Goal: Find specific page/section: Find specific page/section

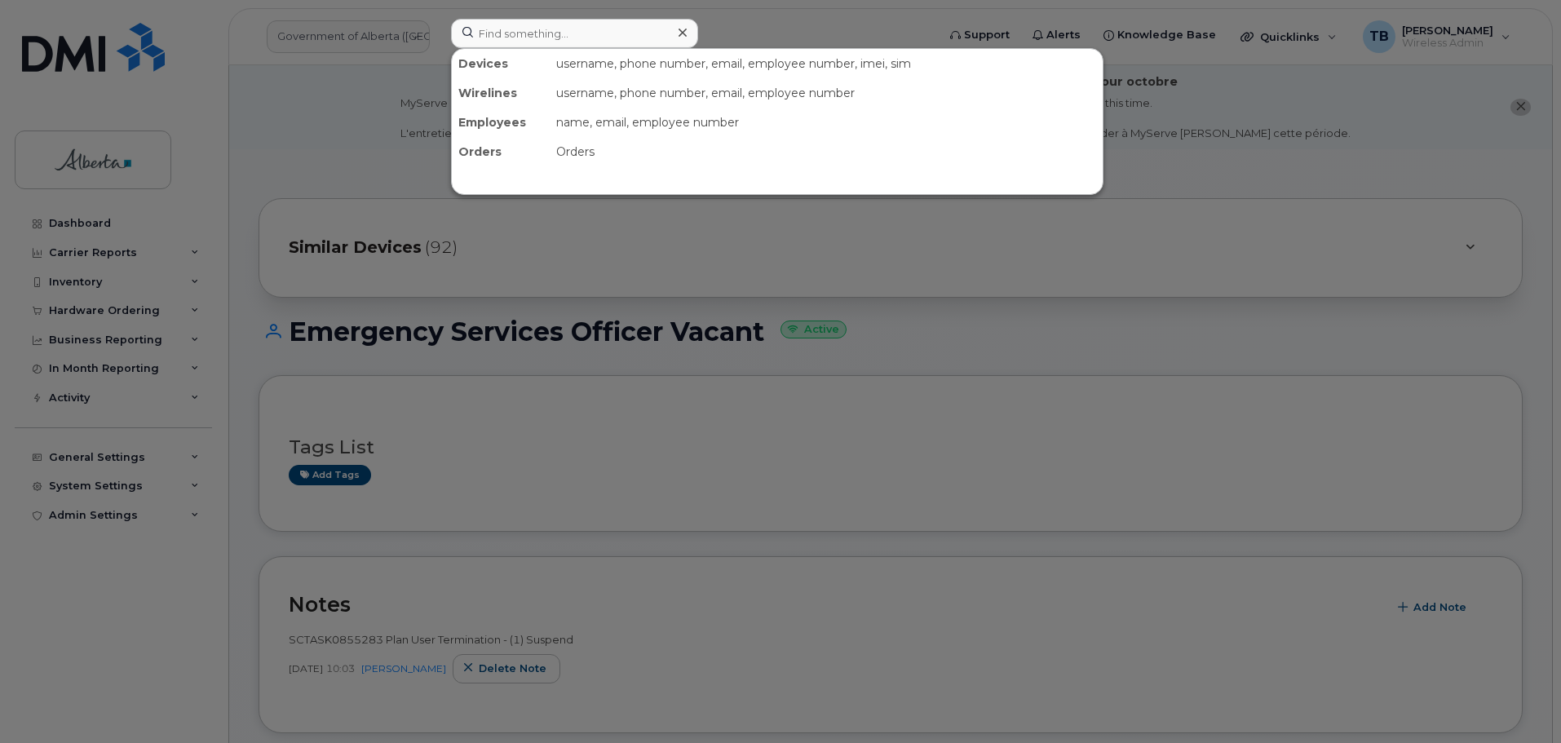
click at [596, 46] on input at bounding box center [574, 33] width 247 height 29
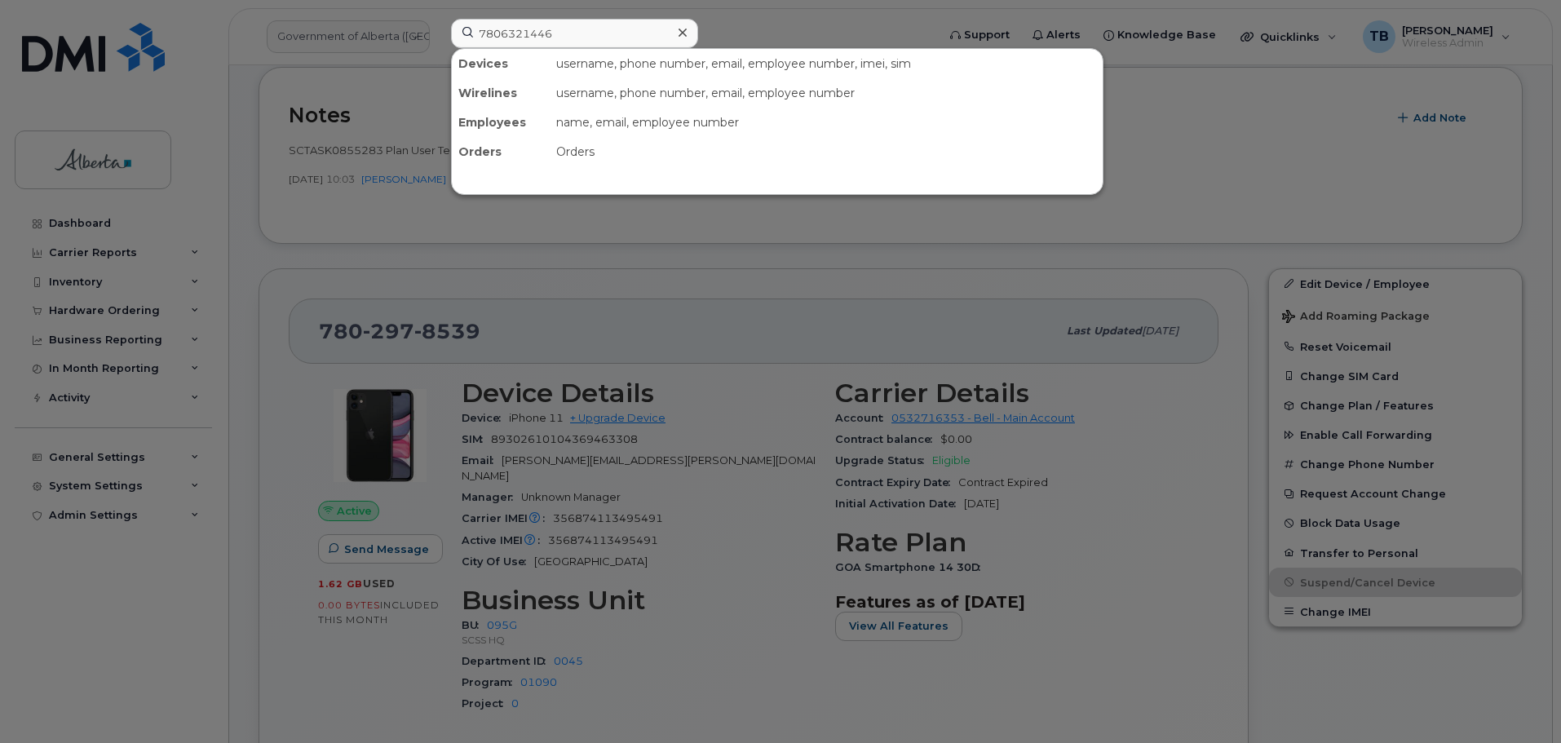
type input "7806321446"
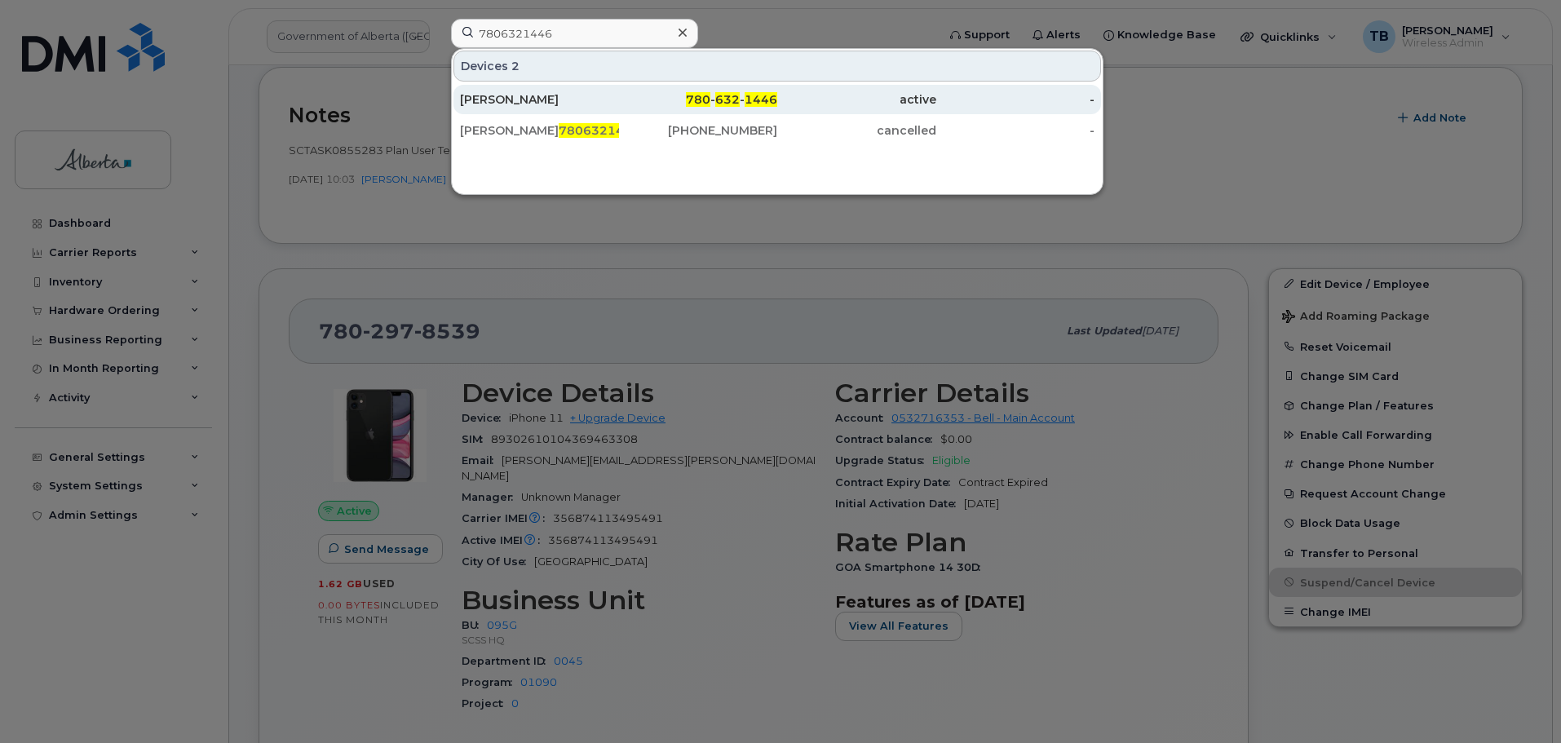
click at [487, 95] on div "Clint Villardo" at bounding box center [539, 99] width 159 height 16
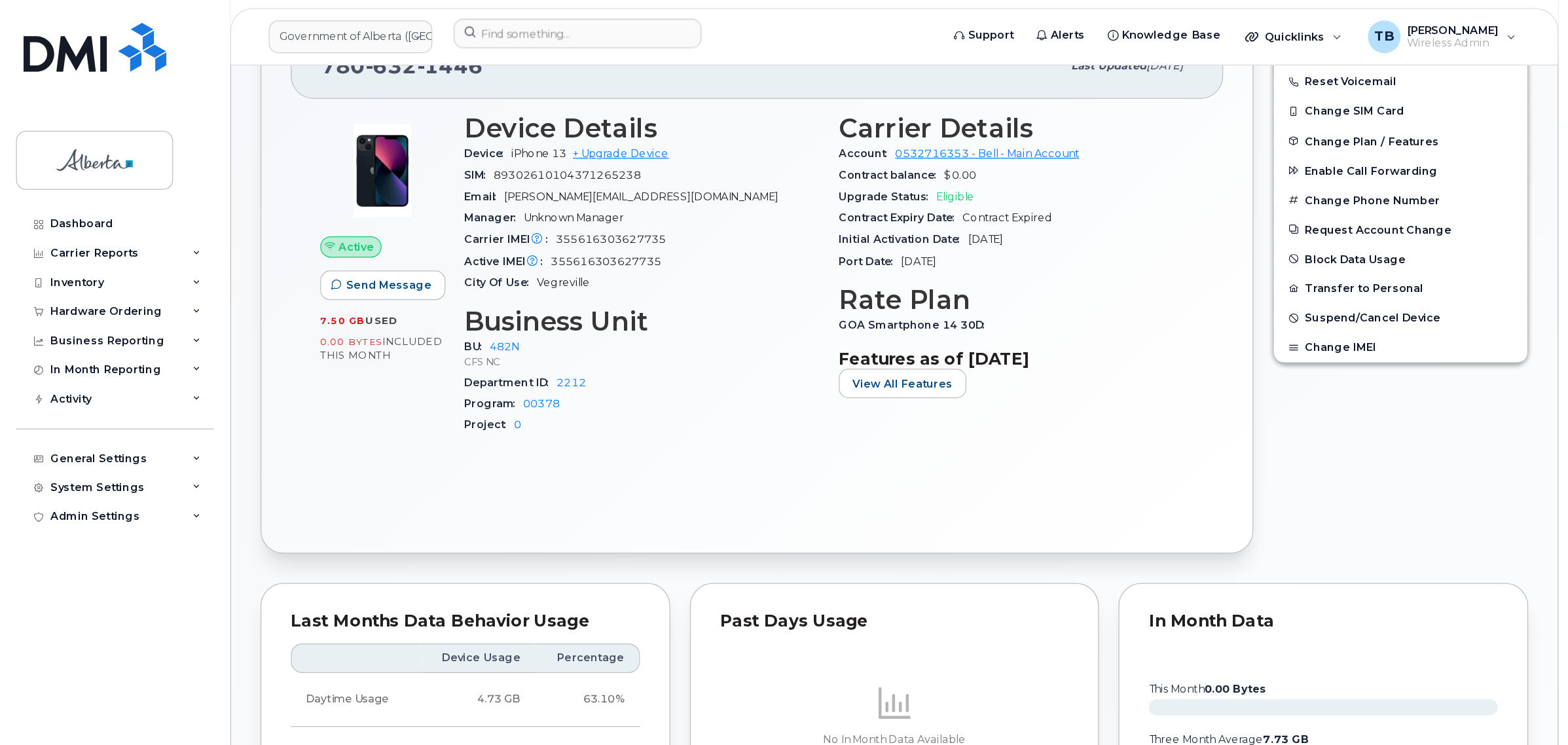
scroll to position [432, 0]
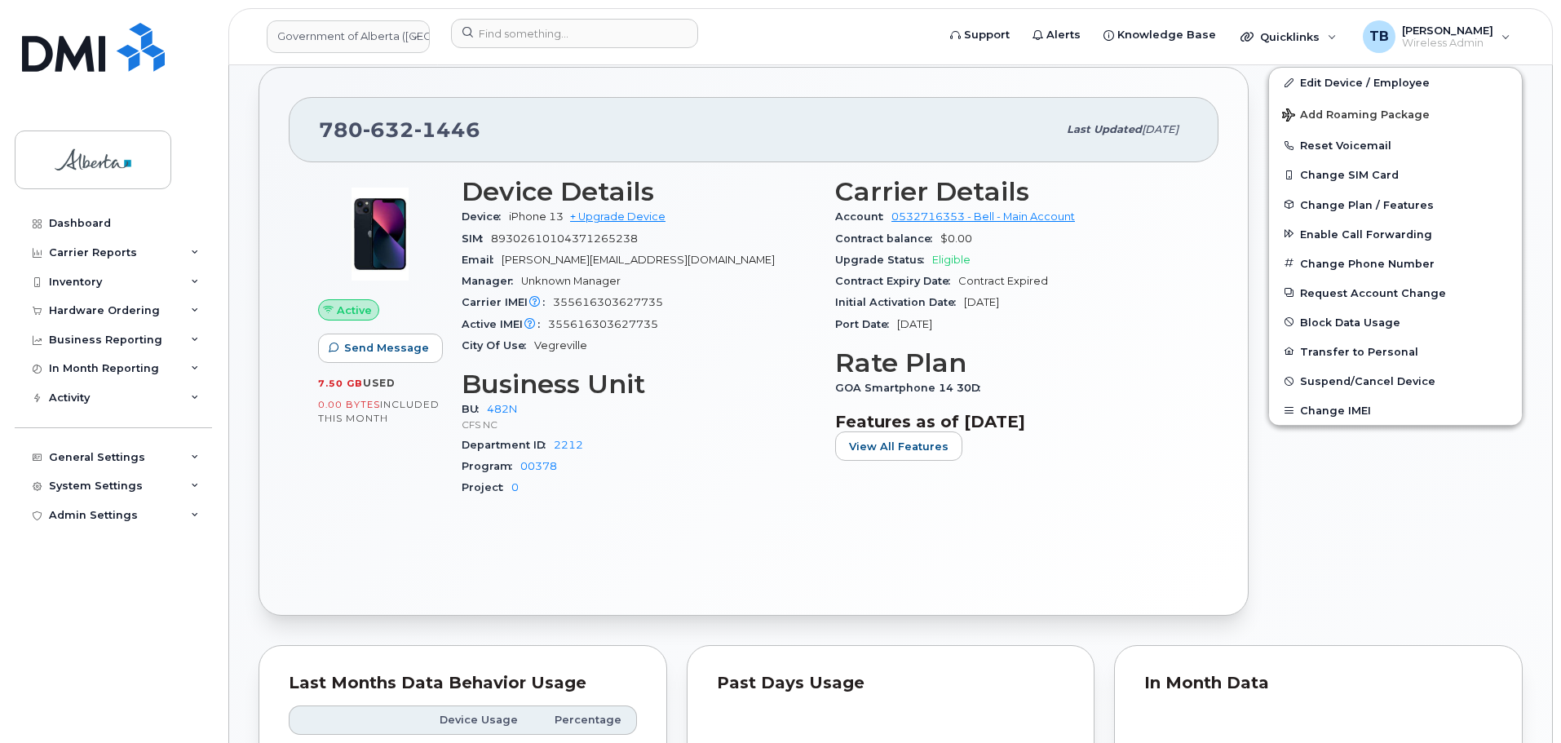
click at [1205, 402] on div "Active Send Message 7.50 GB  used 0.00 Bytes  included this month Device Detail…" at bounding box center [754, 373] width 930 height 422
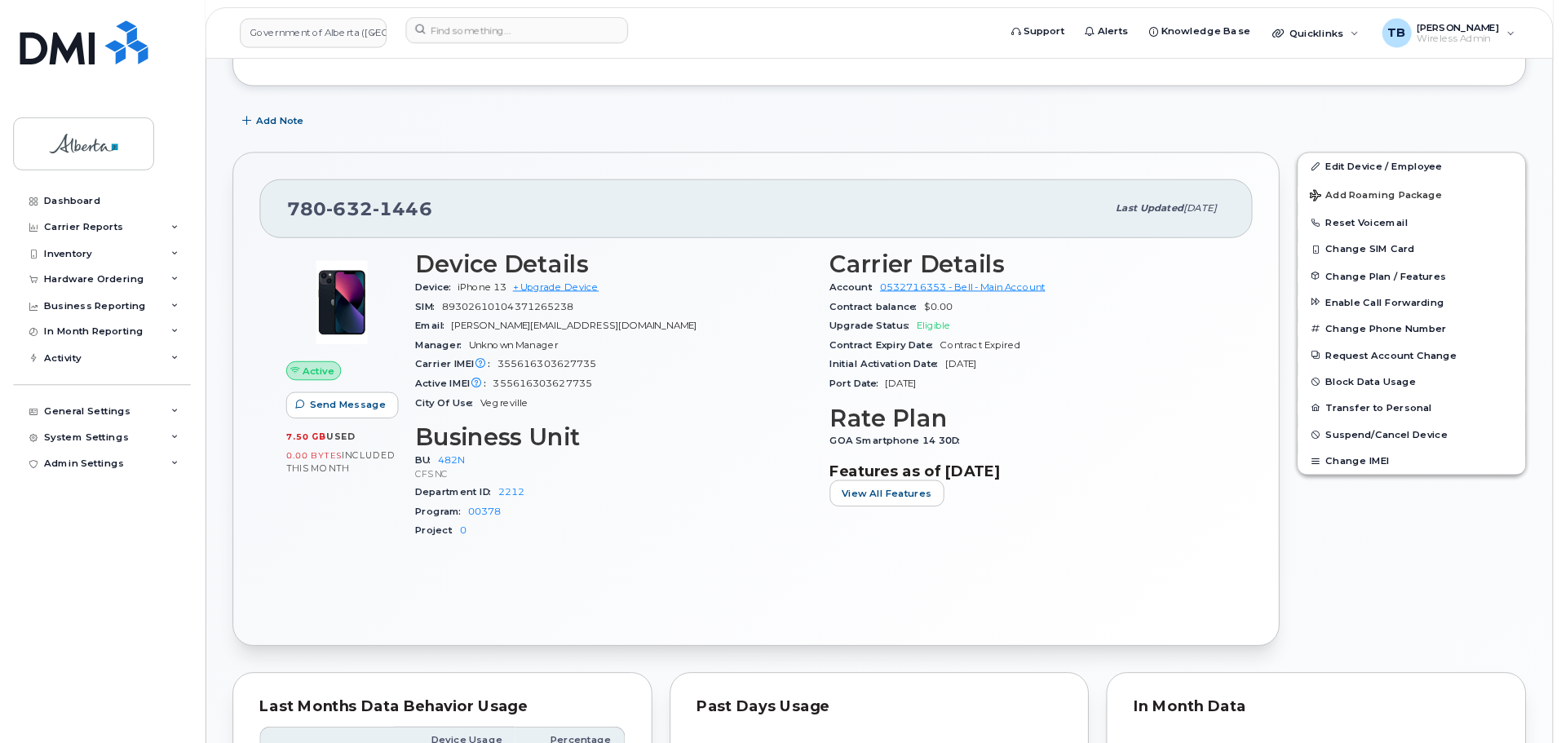
scroll to position [437, 0]
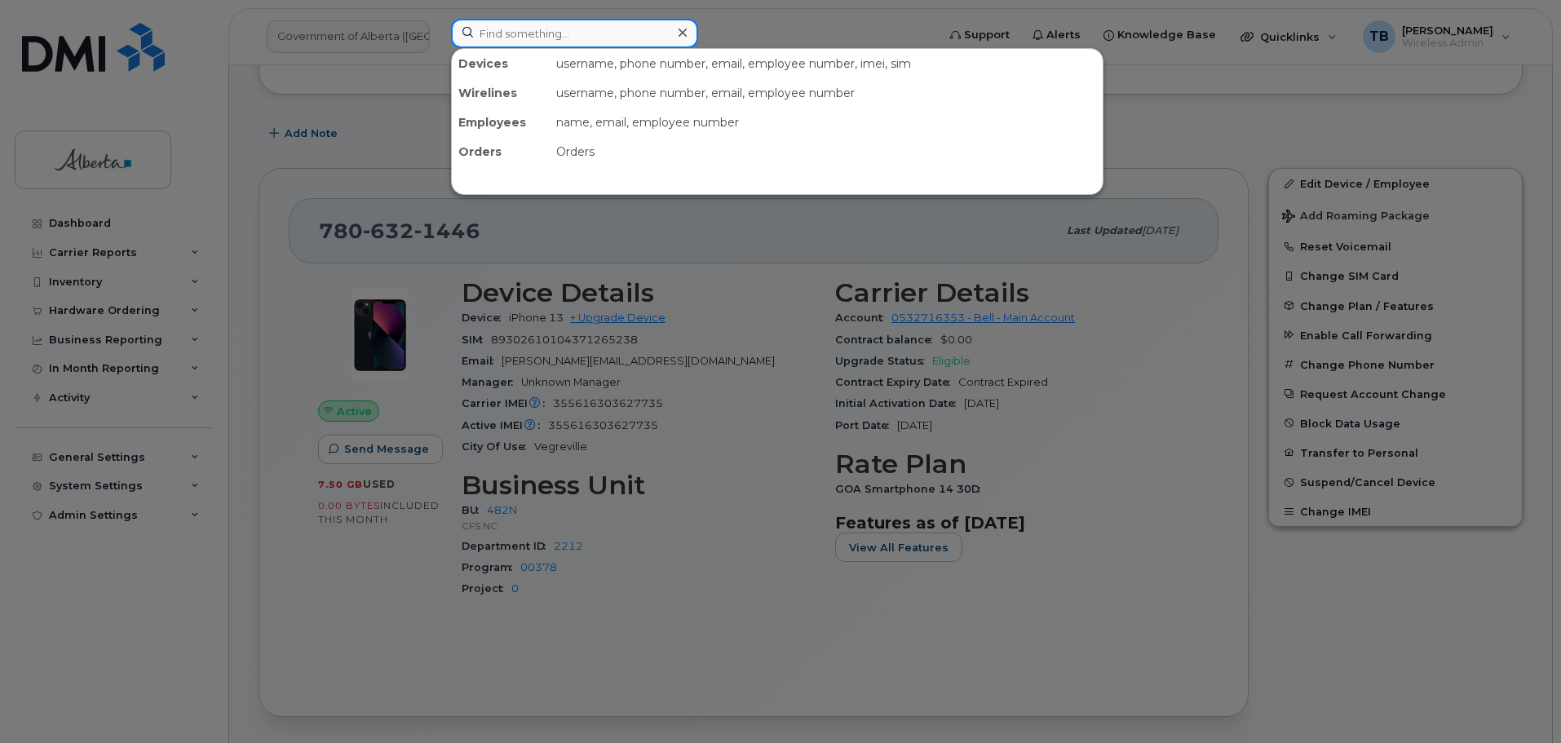
click at [458, 34] on input at bounding box center [574, 33] width 247 height 29
paste input "7809062747"
type input "7809062747"
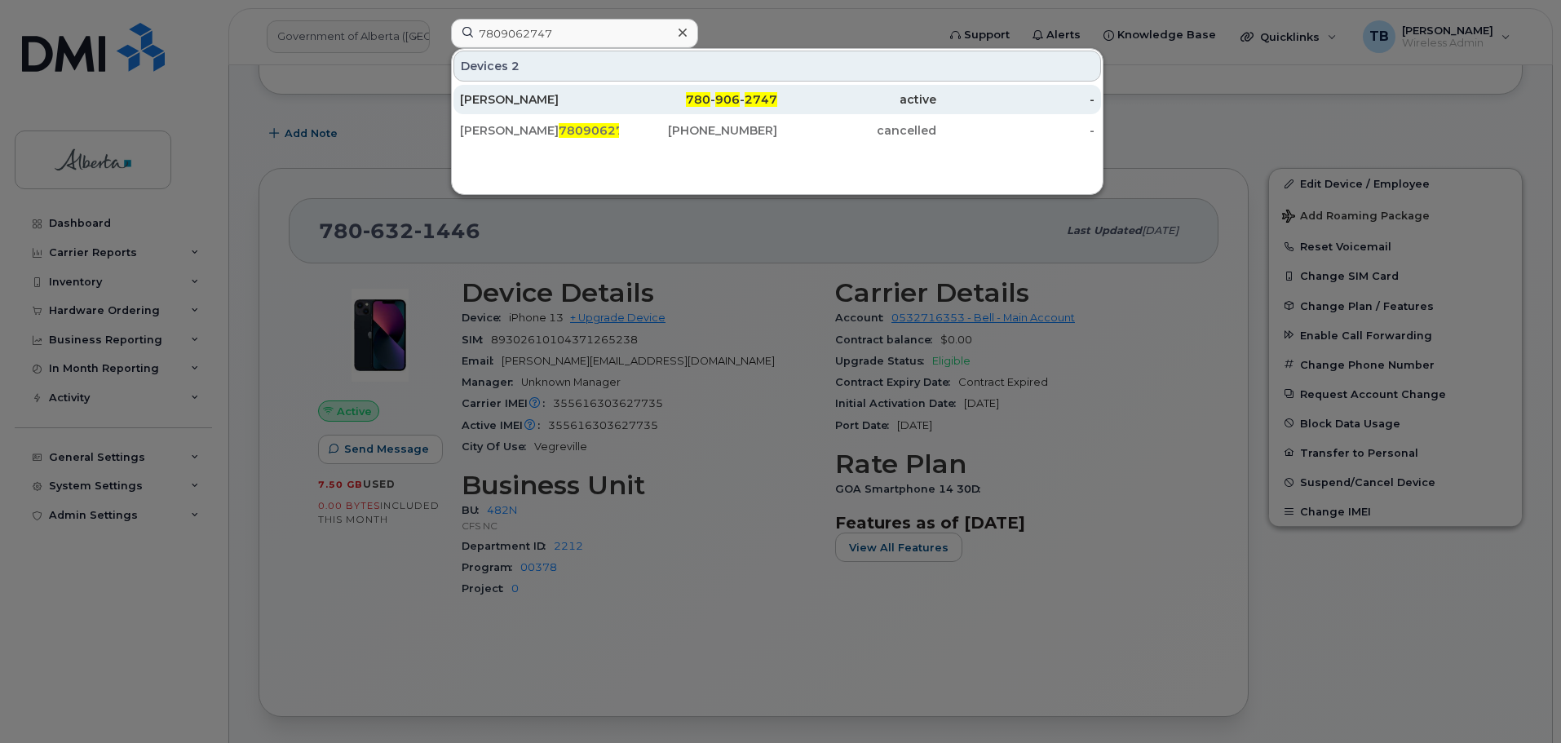
click at [540, 98] on div "Vivian Yeung" at bounding box center [539, 99] width 159 height 16
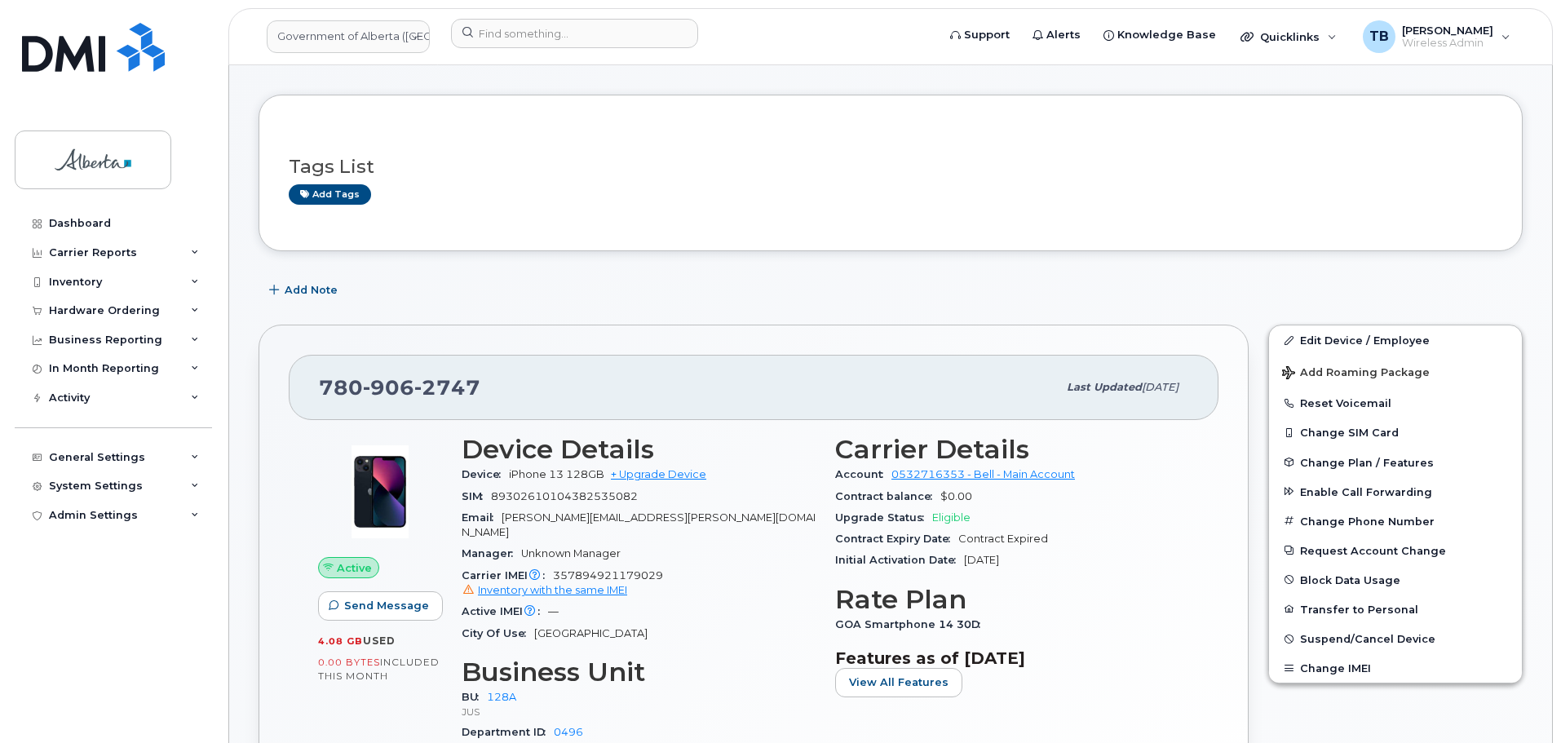
scroll to position [245, 0]
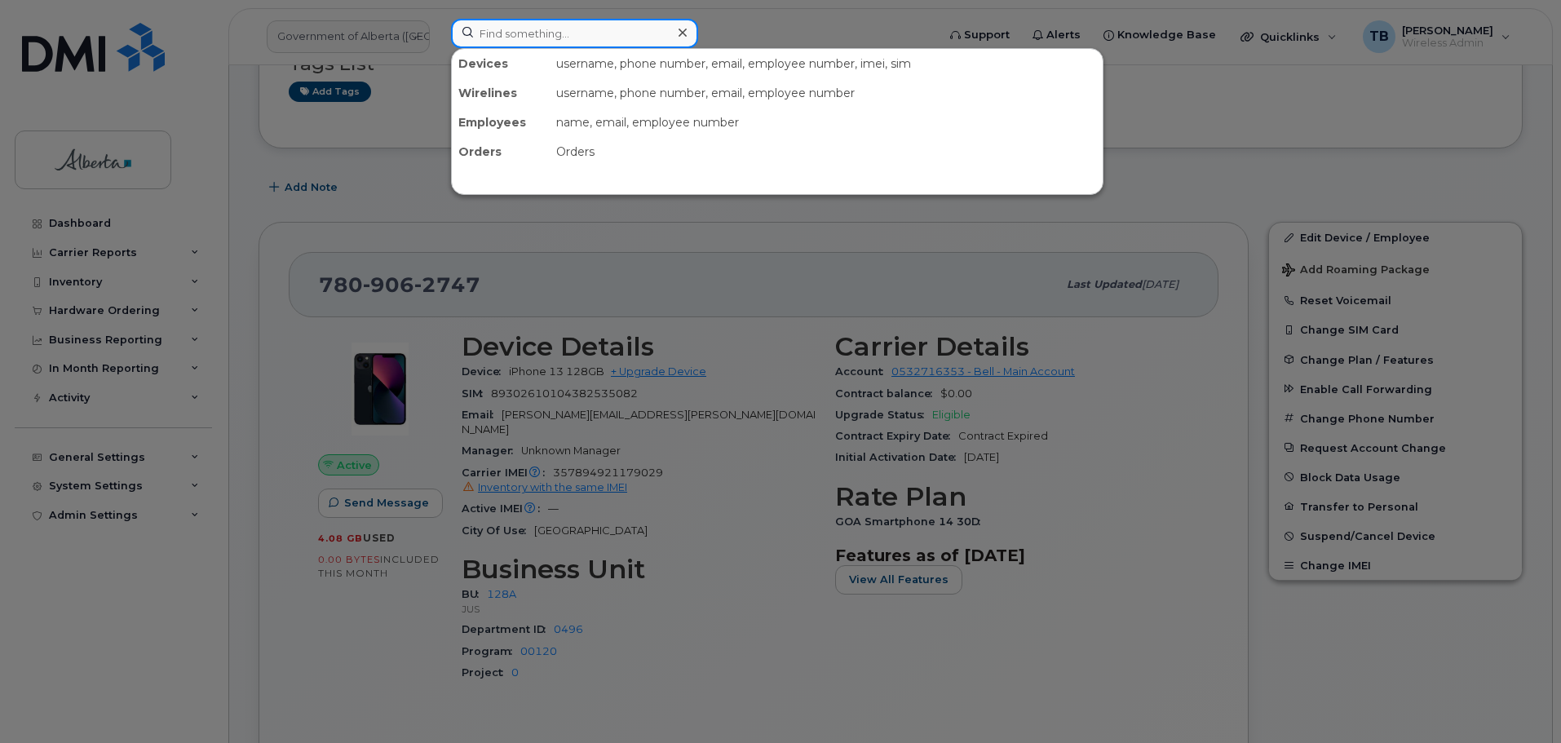
click at [533, 38] on input at bounding box center [574, 33] width 247 height 29
paste input "Roberts Andrews"
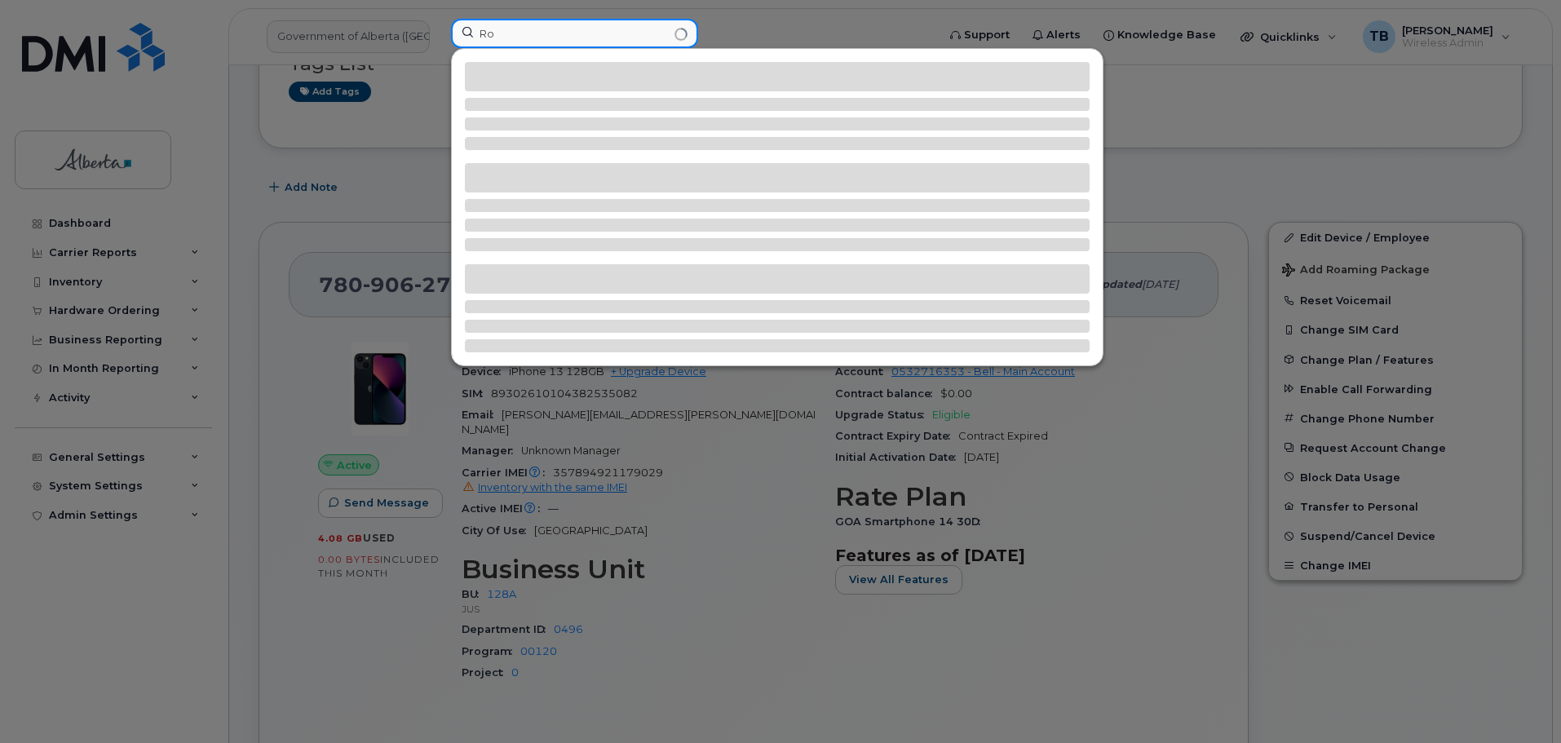
type input "R"
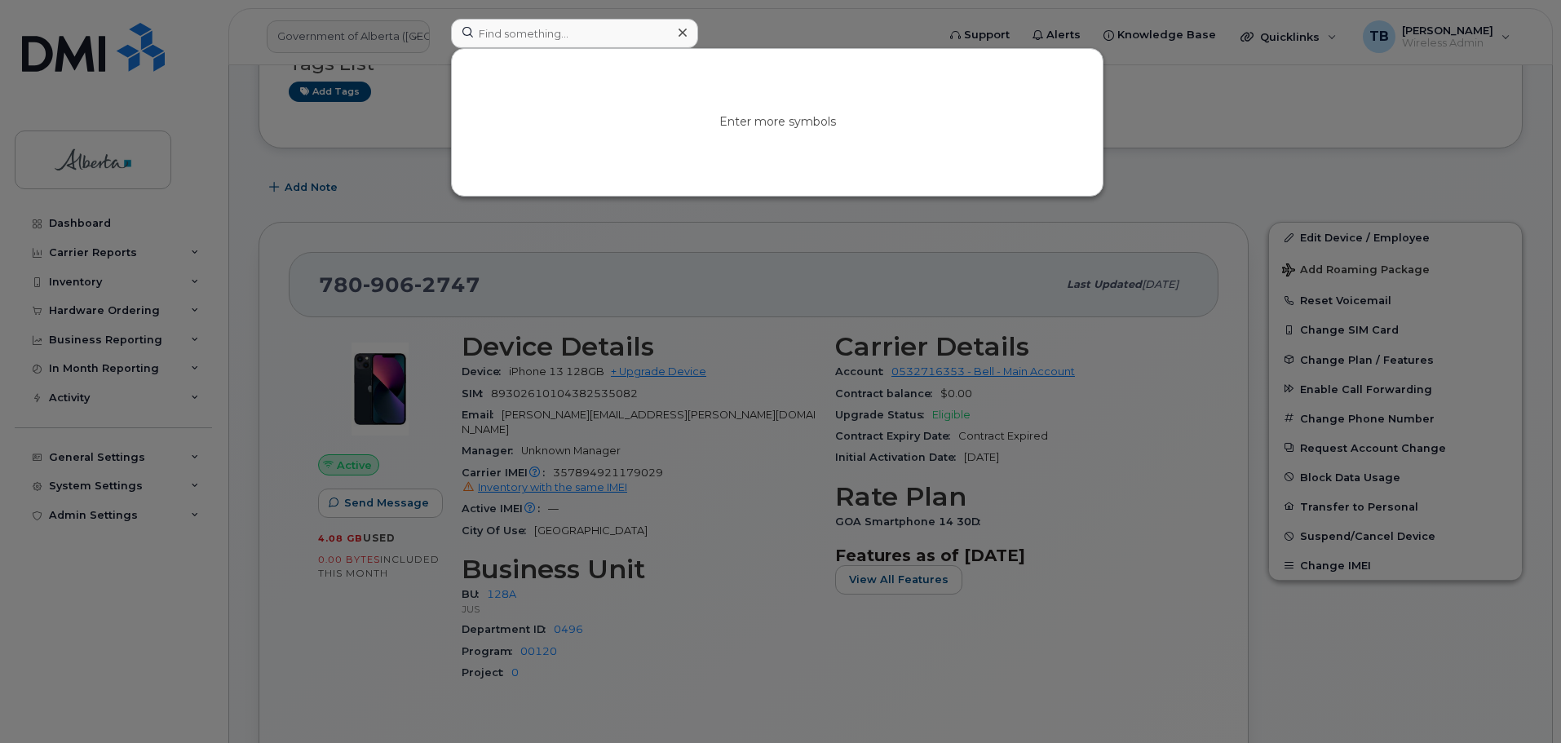
click at [526, 105] on div "Enter more symbols" at bounding box center [777, 122] width 651 height 147
click at [91, 42] on div at bounding box center [780, 371] width 1561 height 743
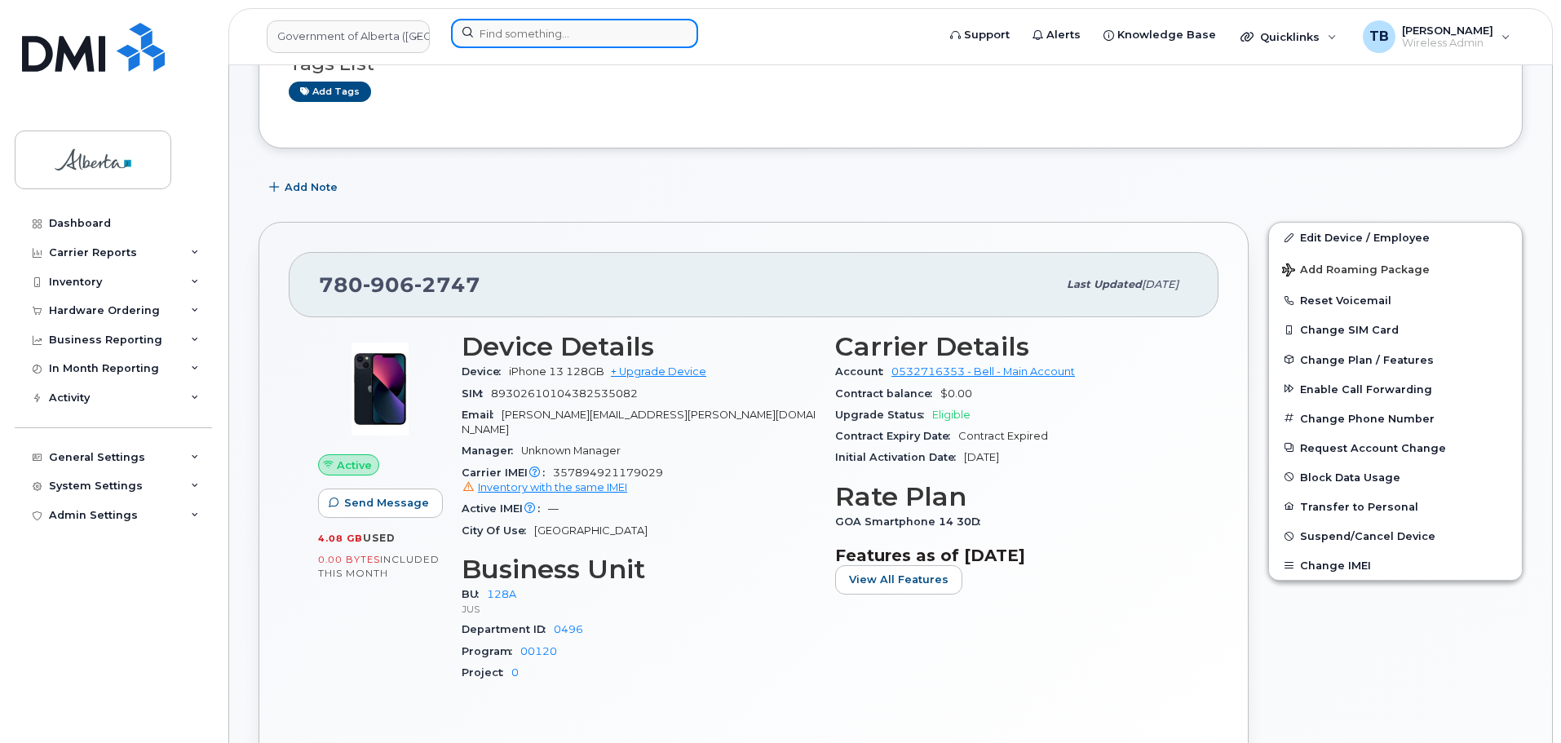
click at [526, 29] on input at bounding box center [574, 33] width 247 height 29
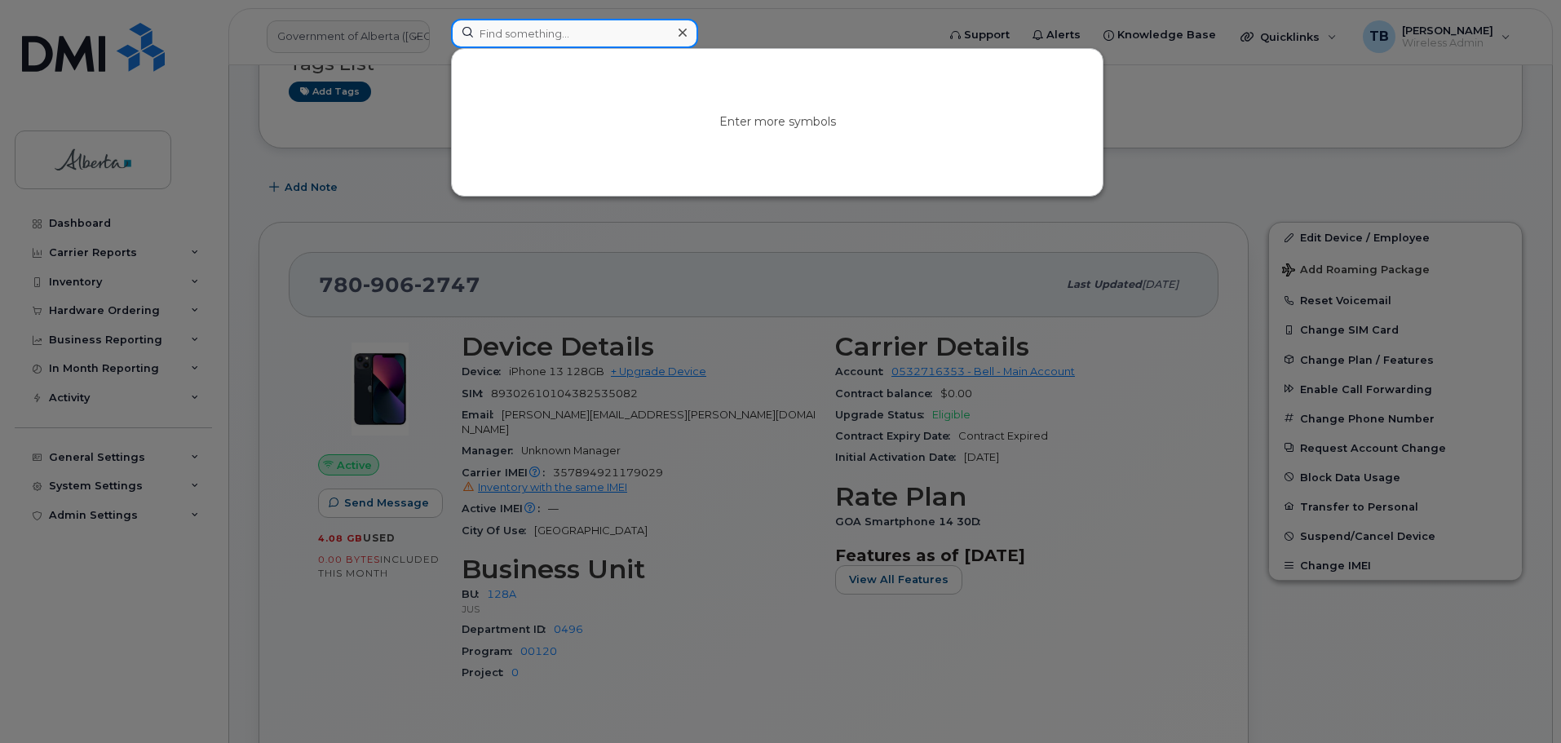
paste input "4035253445"
type input "4035253445"
click at [687, 28] on div at bounding box center [682, 33] width 24 height 24
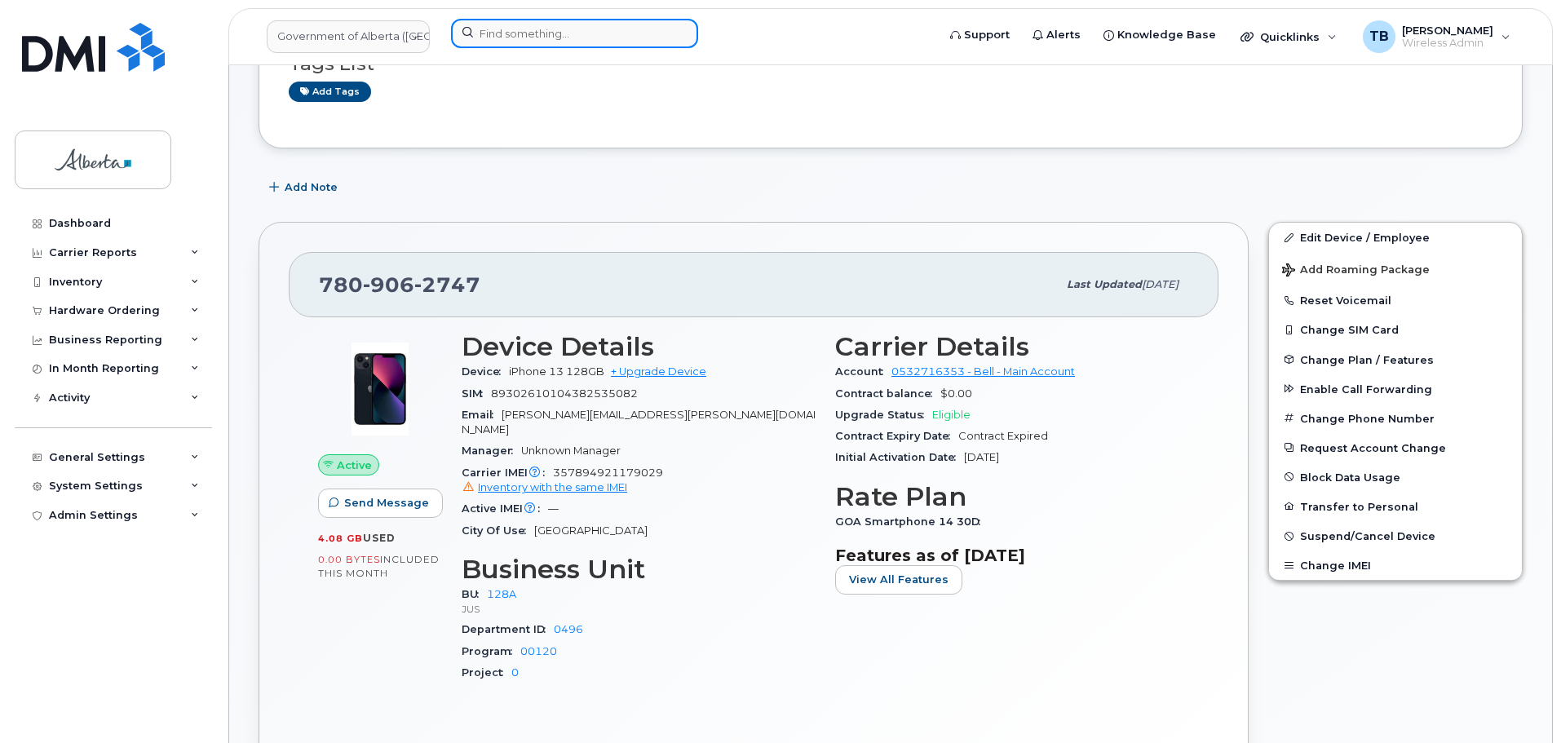
click at [481, 33] on input at bounding box center [574, 33] width 247 height 29
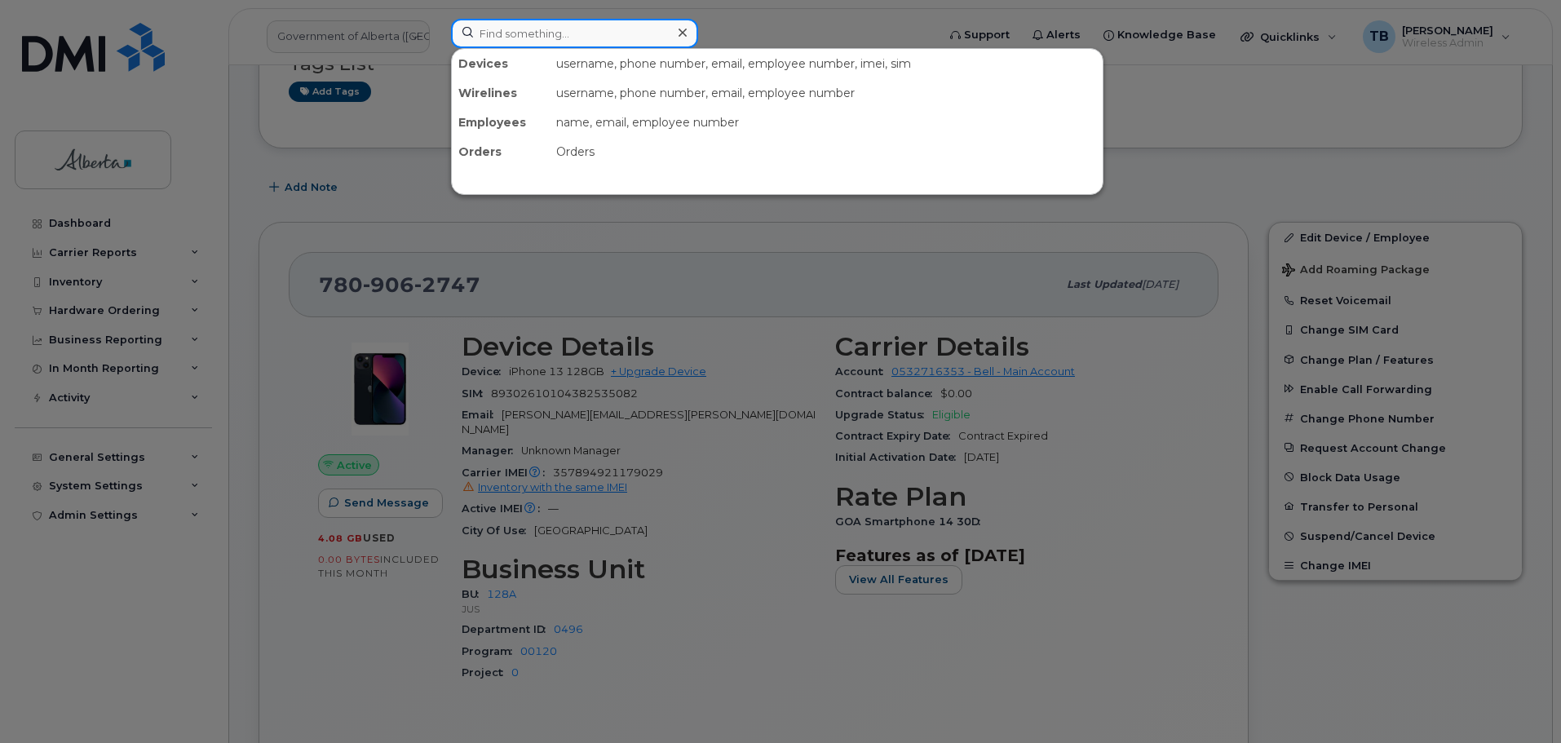
paste input "7802978539"
type input "7802978539"
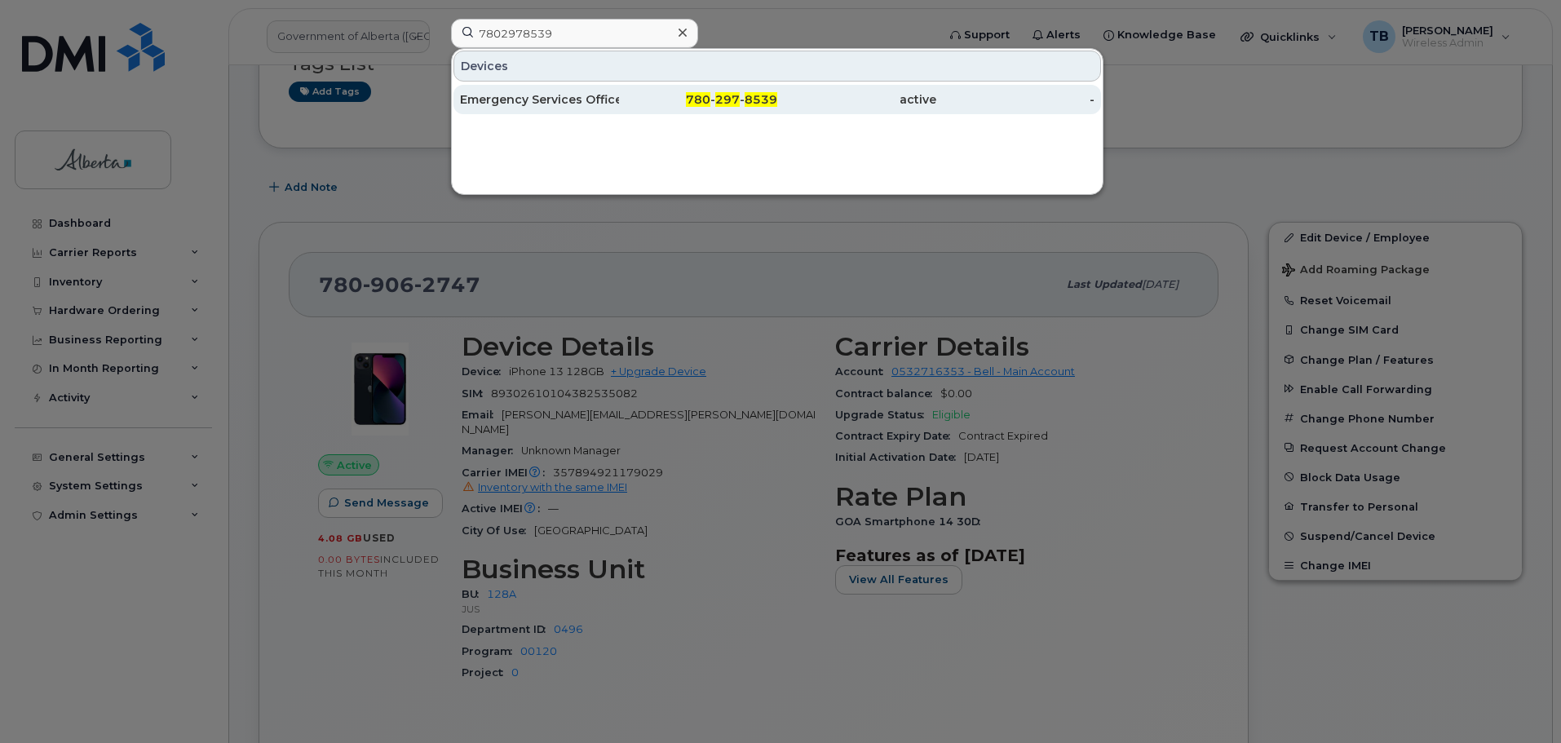
click at [489, 104] on div "Emergency Services Officer Vacant" at bounding box center [539, 99] width 159 height 16
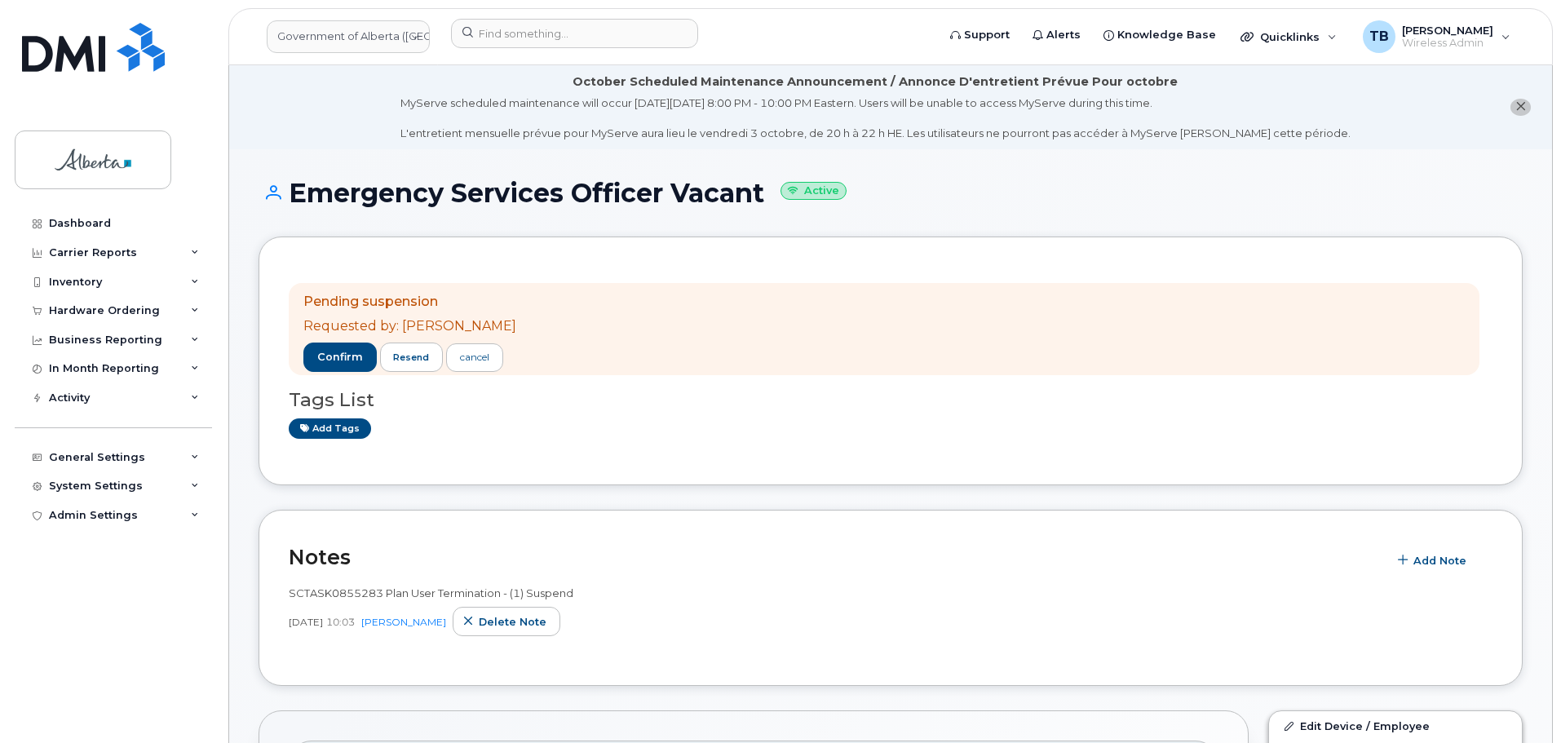
click at [335, 595] on span "SCTASK0855283 Plan User Termination - (1) Suspend" at bounding box center [431, 592] width 285 height 13
copy span "SCTASK0855283"
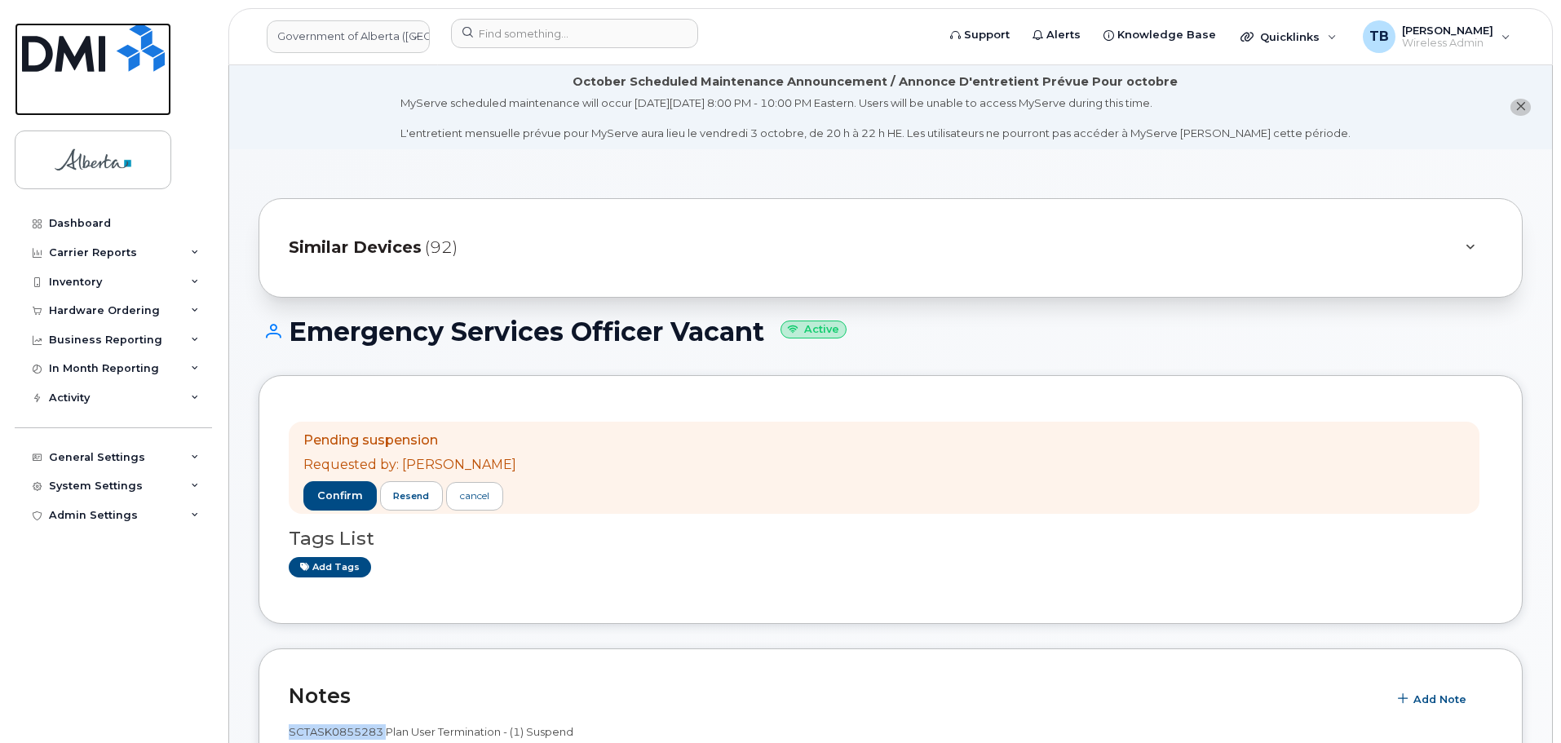
click at [99, 61] on img at bounding box center [93, 47] width 143 height 49
